Goal: Task Accomplishment & Management: Use online tool/utility

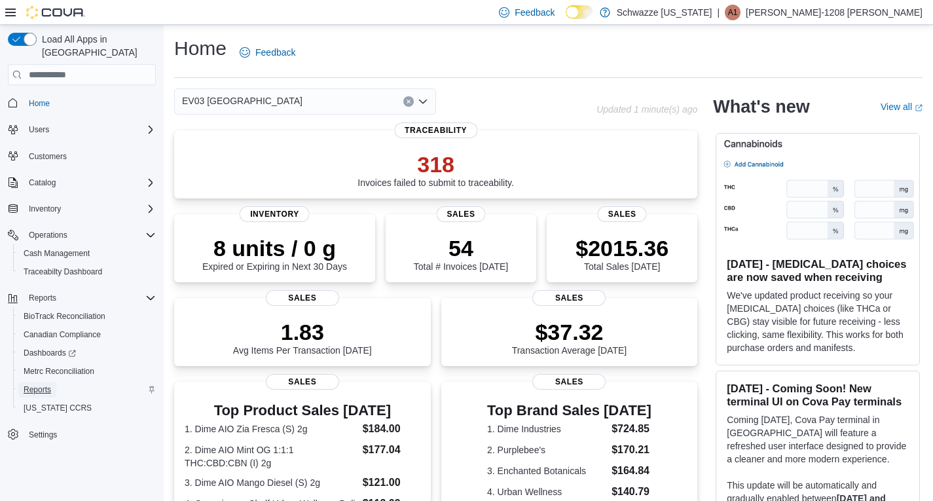
click at [38, 385] on span "Reports" at bounding box center [38, 390] width 28 height 10
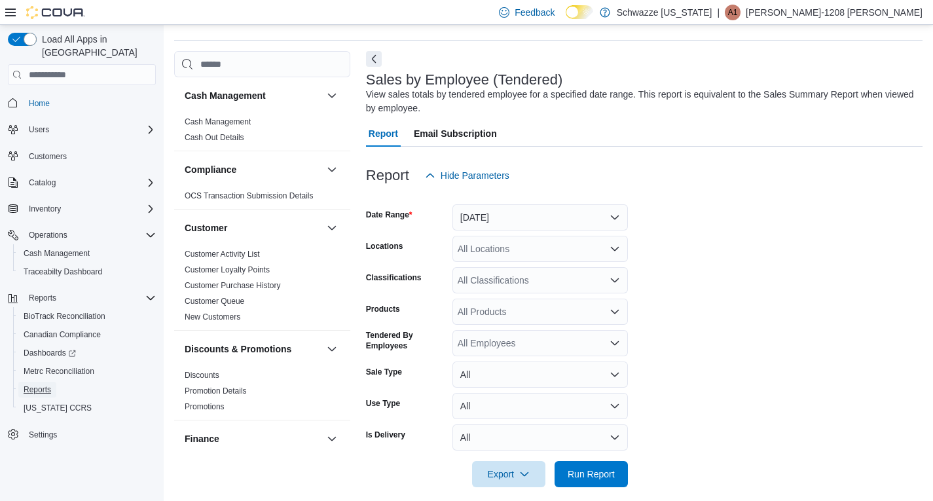
scroll to position [44, 0]
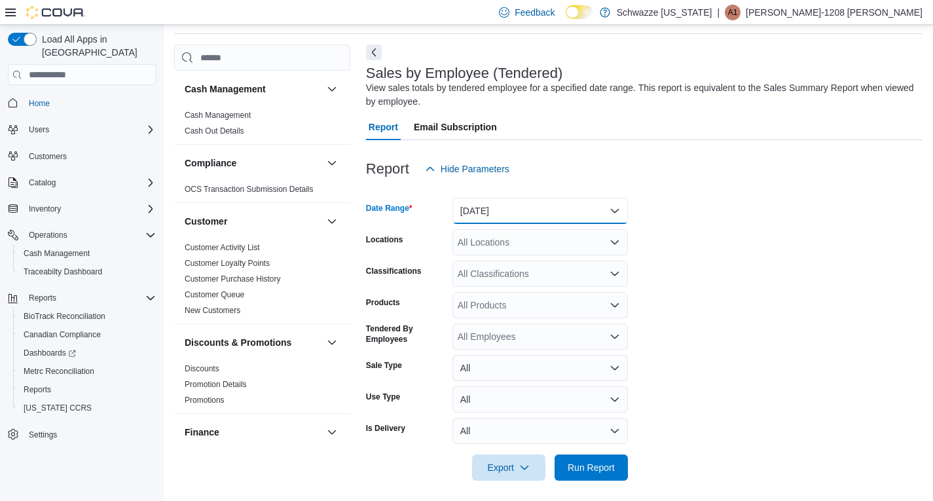
click at [545, 208] on button "[DATE]" at bounding box center [541, 211] width 176 height 26
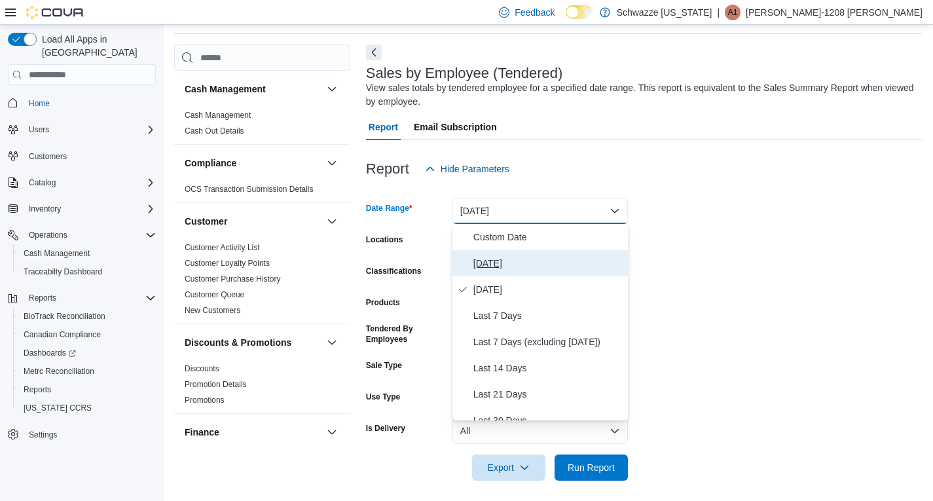
click at [499, 272] on button "[DATE]" at bounding box center [541, 263] width 176 height 26
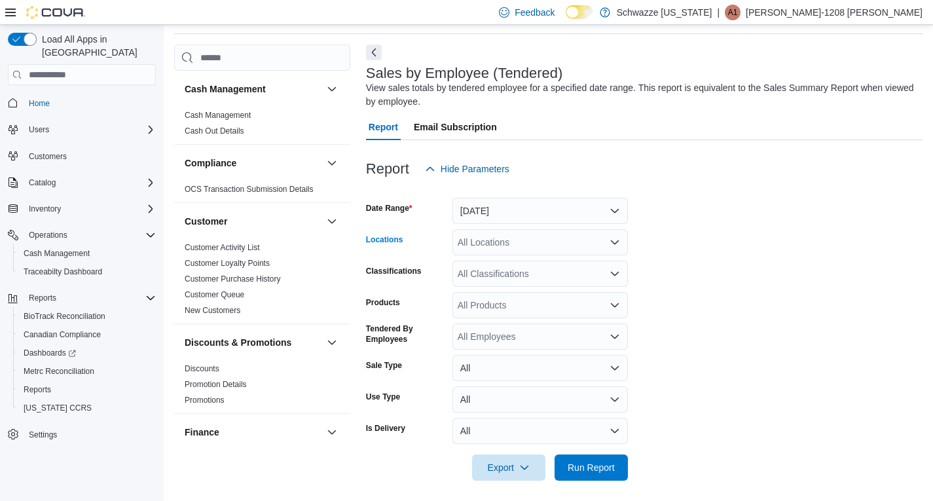
click at [535, 244] on div "All Locations" at bounding box center [541, 242] width 176 height 26
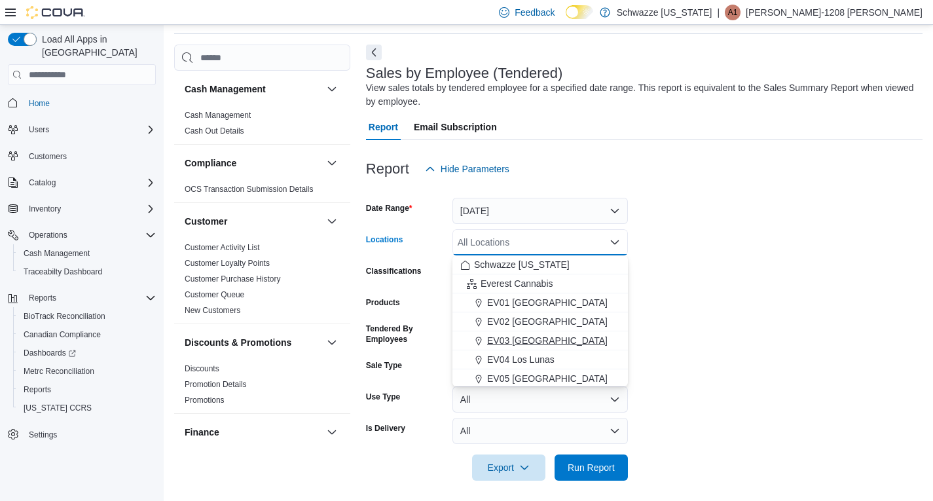
click at [538, 336] on span "EV03 [GEOGRAPHIC_DATA]" at bounding box center [547, 340] width 121 height 13
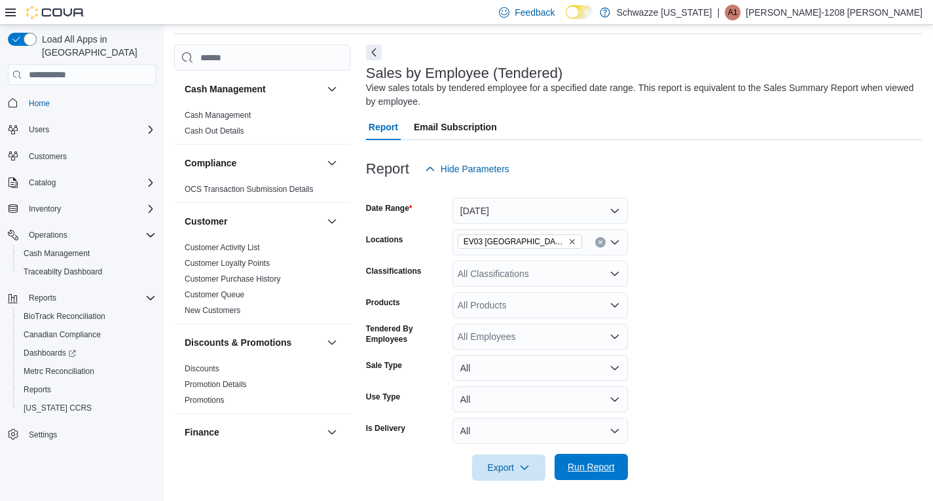
click at [590, 470] on span "Run Report" at bounding box center [591, 466] width 47 height 13
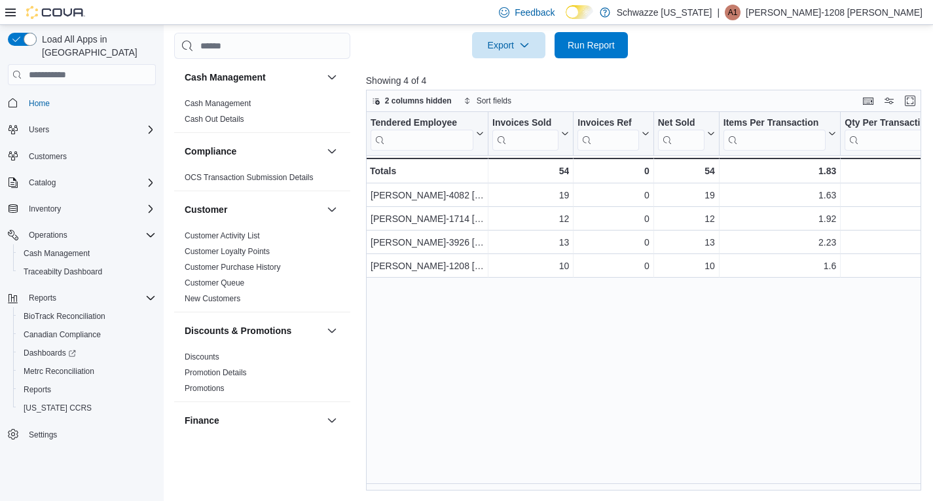
click at [506, 345] on div "Tendered Employee Click to view column header actions Invoices Sold Click to vi…" at bounding box center [646, 301] width 561 height 379
